Goal: Information Seeking & Learning: Learn about a topic

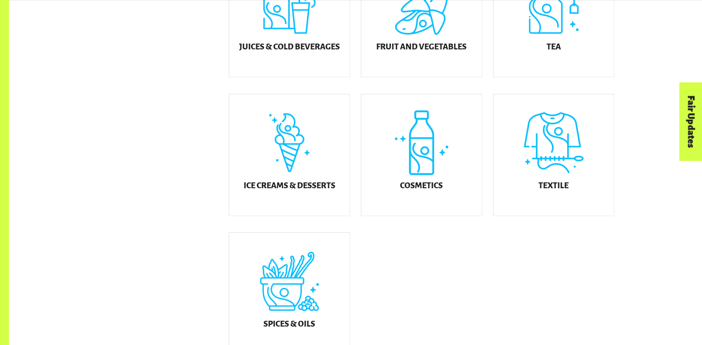
scroll to position [486, 0]
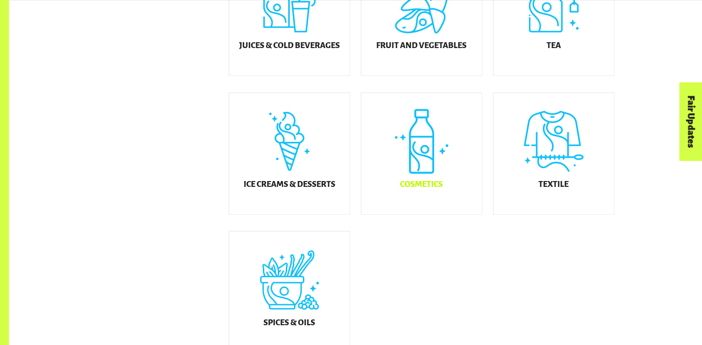
click at [436, 125] on div "Cosmetics" at bounding box center [421, 153] width 120 height 121
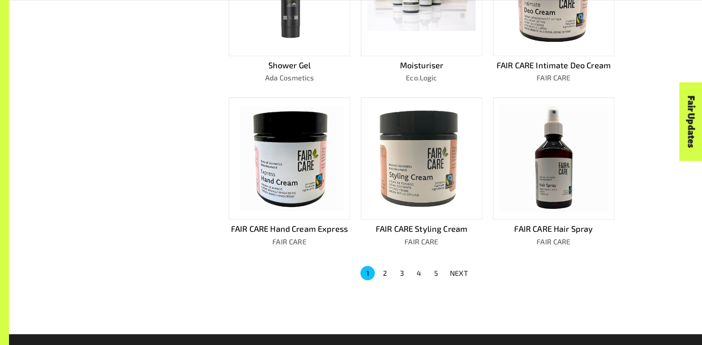
scroll to position [535, 0]
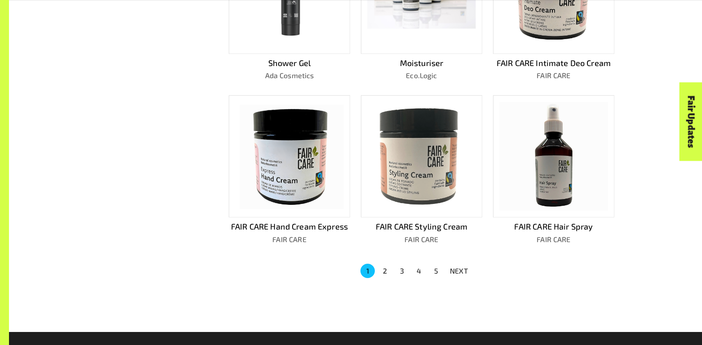
click at [472, 265] on button "NEXT" at bounding box center [459, 271] width 29 height 16
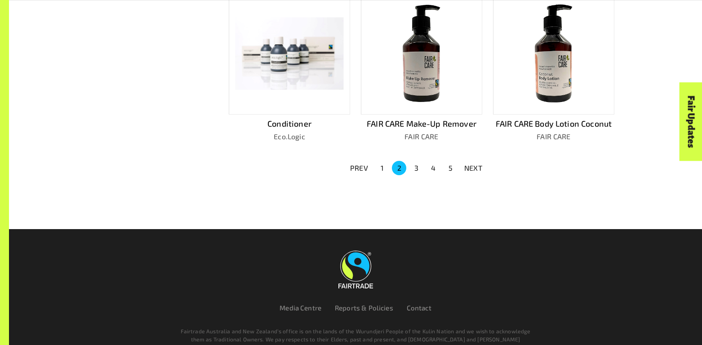
scroll to position [636, 0]
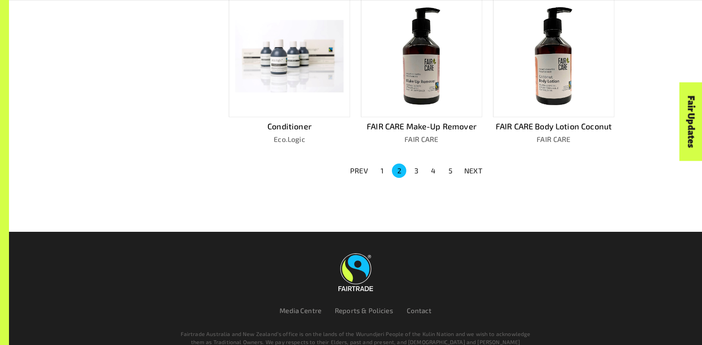
click at [473, 167] on p "NEXT" at bounding box center [473, 170] width 18 height 11
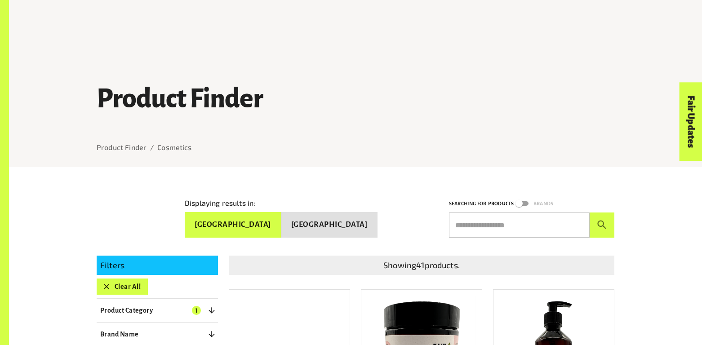
scroll to position [657, 0]
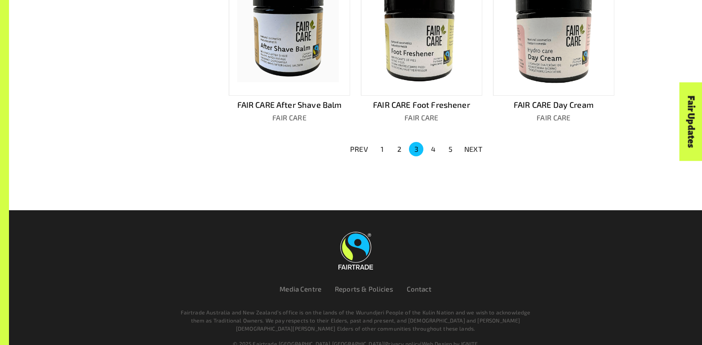
click at [357, 144] on p "PREV" at bounding box center [359, 149] width 18 height 11
click at [357, 141] on div "PREV 1 2 3 4 5 NEXT" at bounding box center [416, 149] width 397 height 16
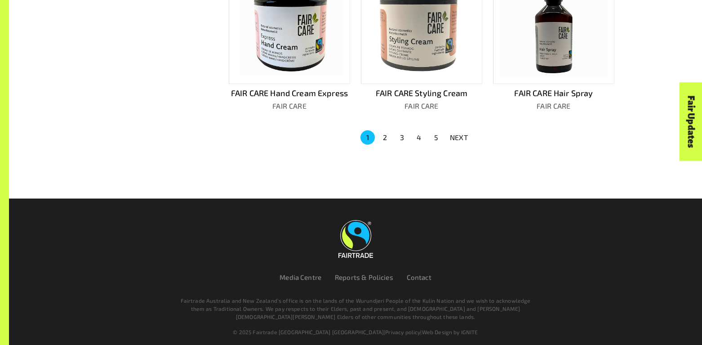
drag, startPoint x: 357, startPoint y: 136, endPoint x: 379, endPoint y: 134, distance: 23.1
click at [379, 134] on div "1 2 3 4 5 NEXT" at bounding box center [416, 137] width 397 height 16
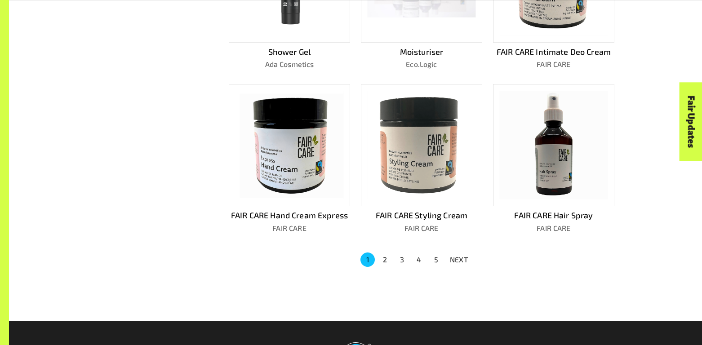
scroll to position [549, 0]
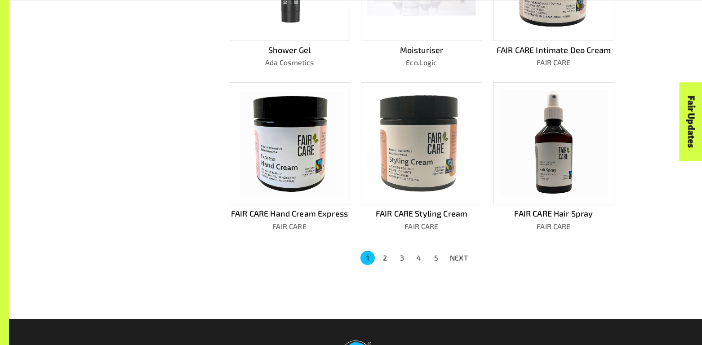
click at [317, 161] on img at bounding box center [289, 143] width 108 height 108
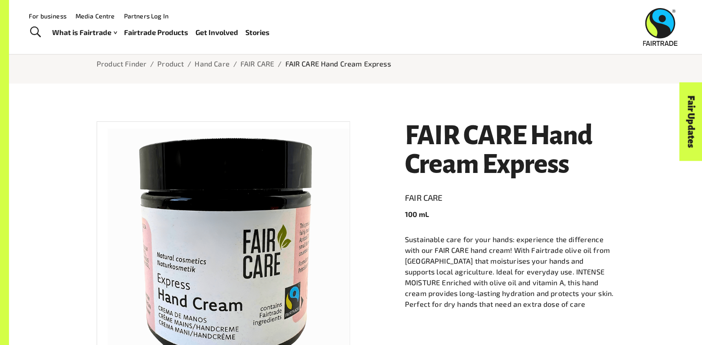
scroll to position [77, 0]
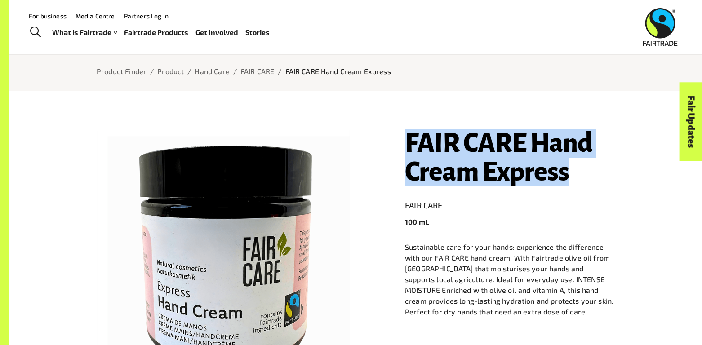
drag, startPoint x: 405, startPoint y: 142, endPoint x: 569, endPoint y: 180, distance: 168.5
click at [569, 180] on h1 "FAIR CARE Hand Cream Express" at bounding box center [510, 158] width 210 height 58
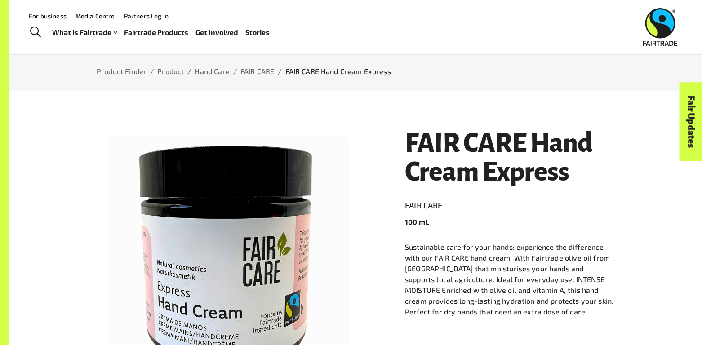
click at [272, 206] on img at bounding box center [223, 256] width 253 height 253
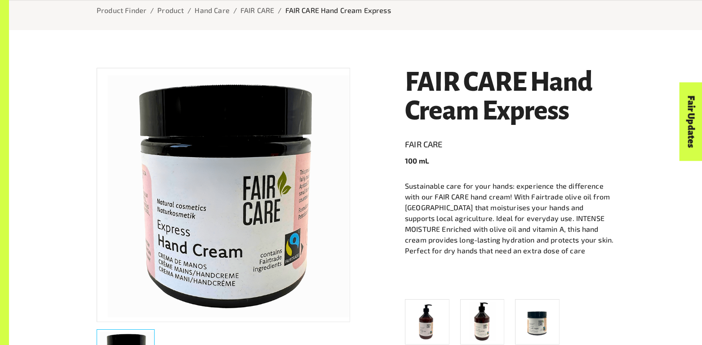
scroll to position [140, 0]
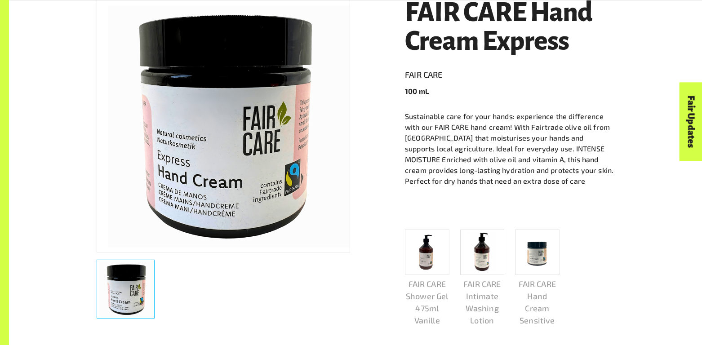
click at [426, 247] on img at bounding box center [427, 252] width 39 height 39
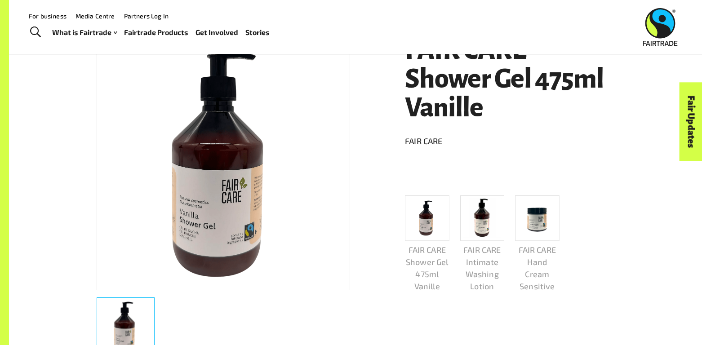
scroll to position [168, 0]
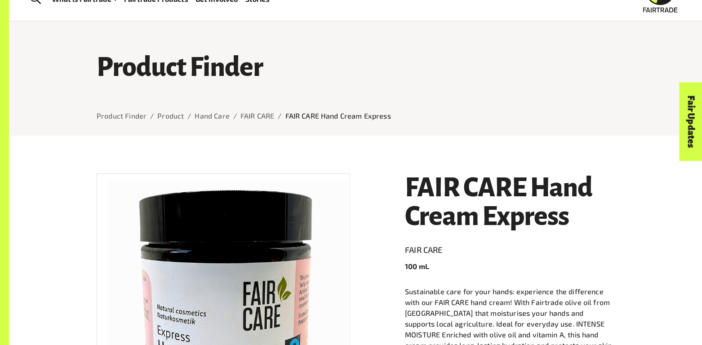
scroll to position [33, 0]
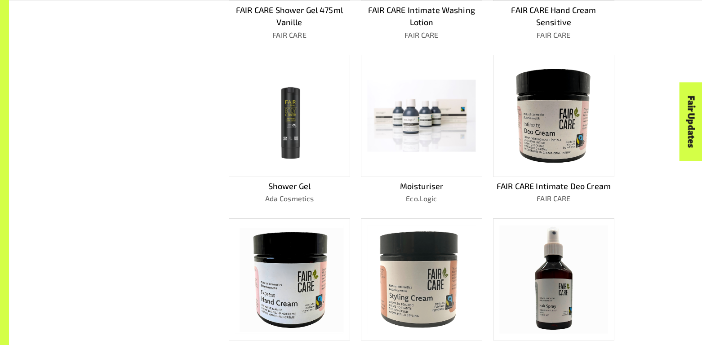
scroll to position [413, 0]
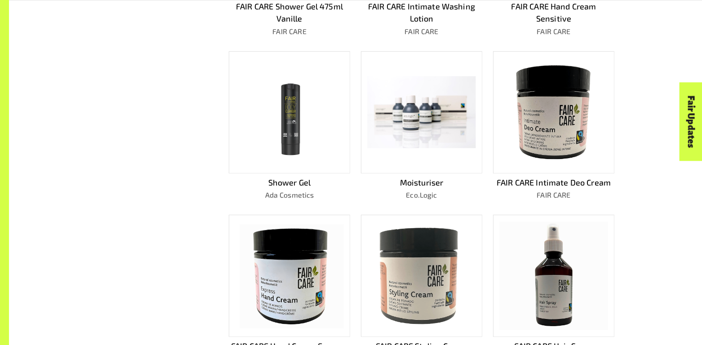
click at [393, 140] on img at bounding box center [421, 112] width 108 height 72
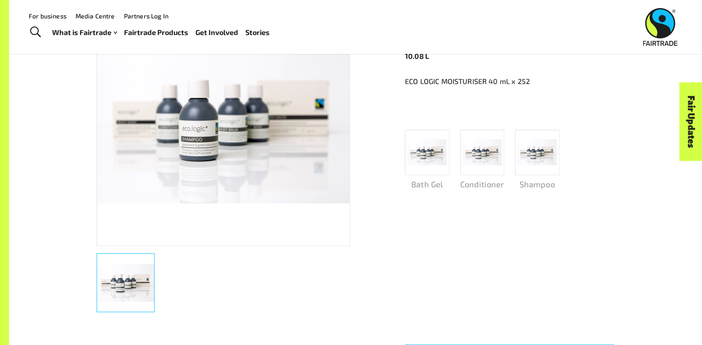
scroll to position [215, 0]
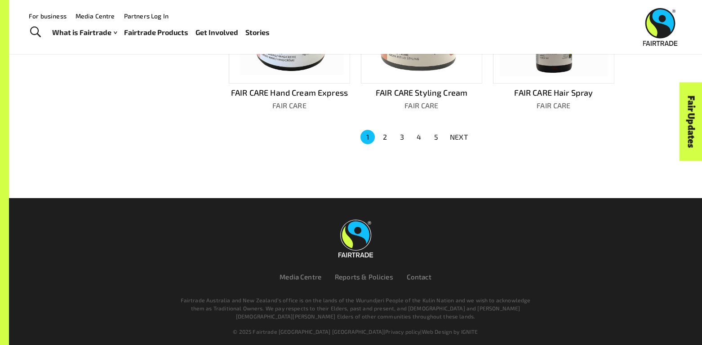
scroll to position [669, 0]
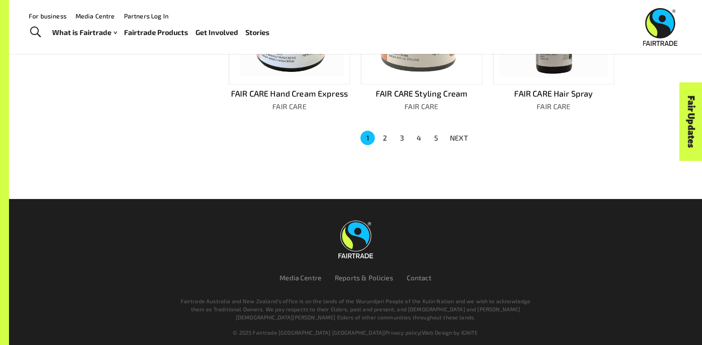
click at [459, 139] on button "NEXT" at bounding box center [459, 138] width 29 height 16
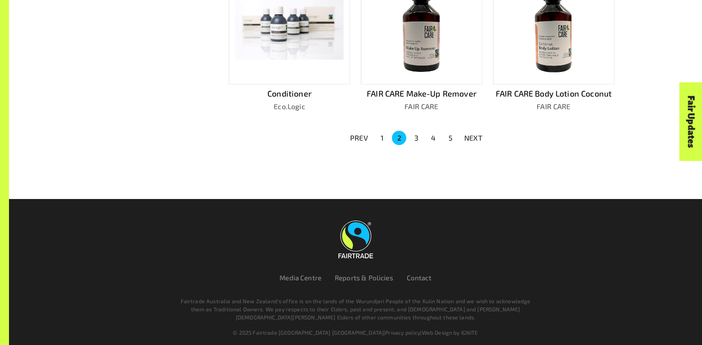
click at [384, 134] on button "1" at bounding box center [382, 138] width 14 height 14
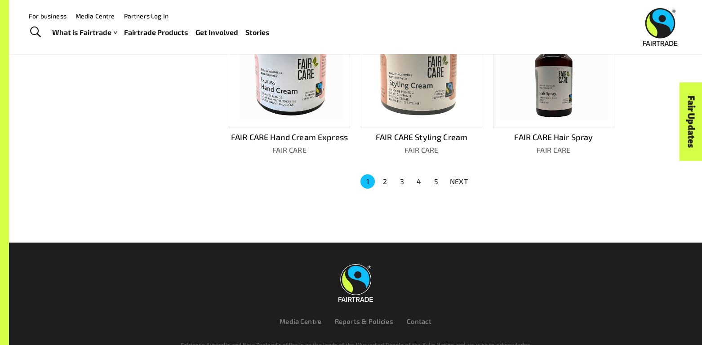
click at [253, 116] on img at bounding box center [289, 67] width 108 height 108
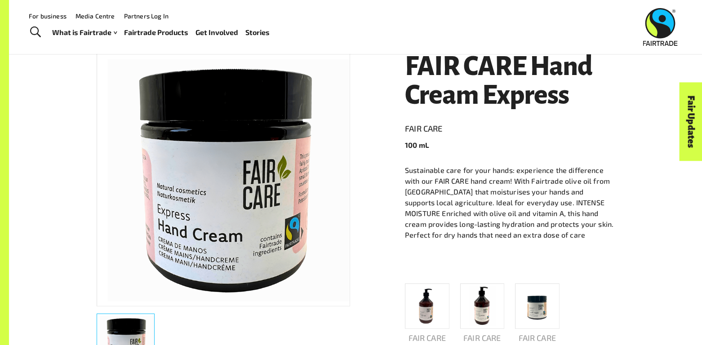
scroll to position [156, 0]
